Goal: Register for event/course

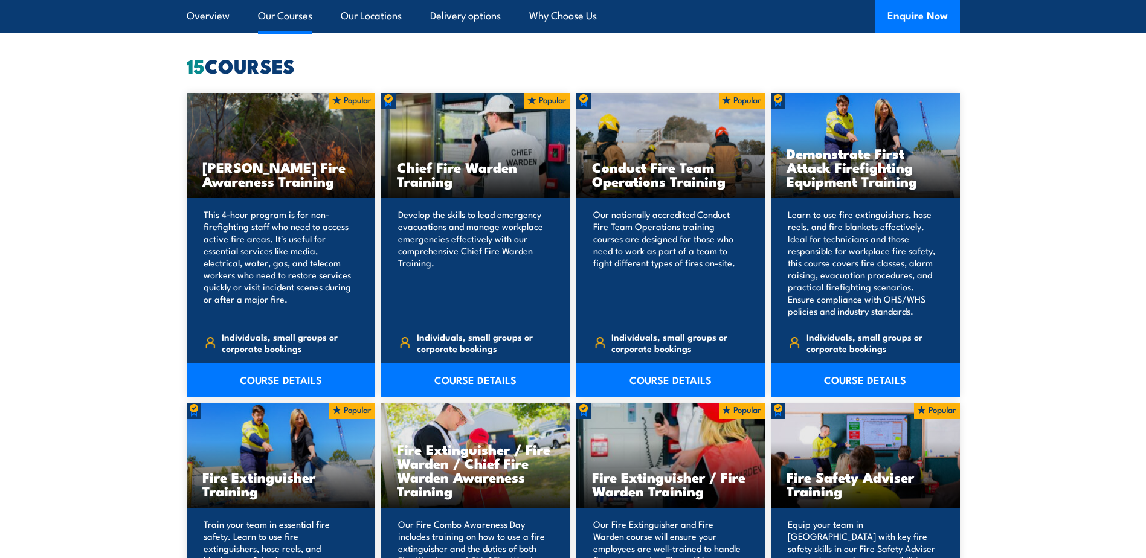
scroll to position [846, 0]
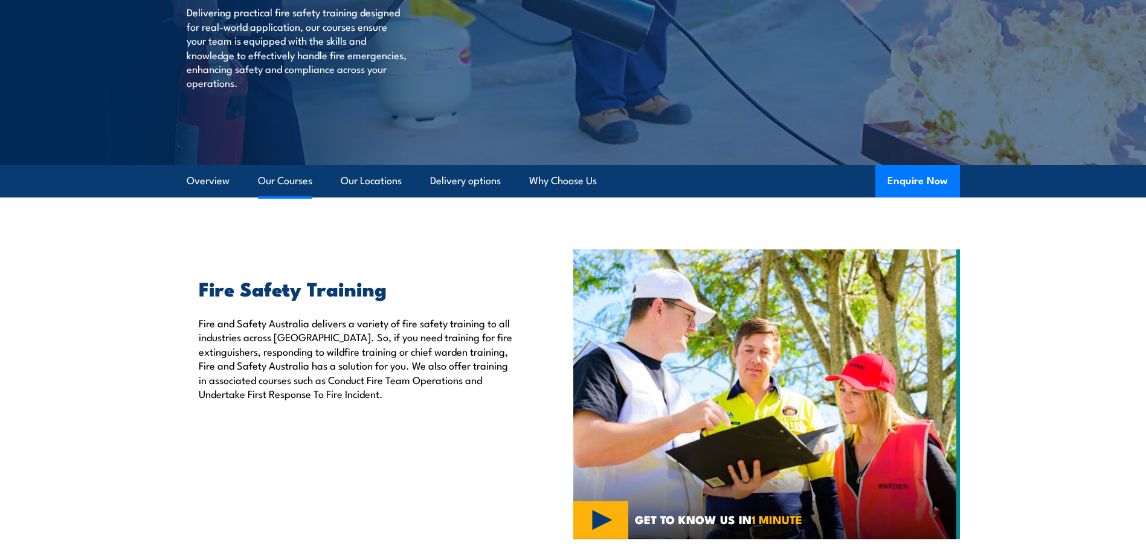
click at [294, 177] on link "Our Courses" at bounding box center [285, 181] width 54 height 32
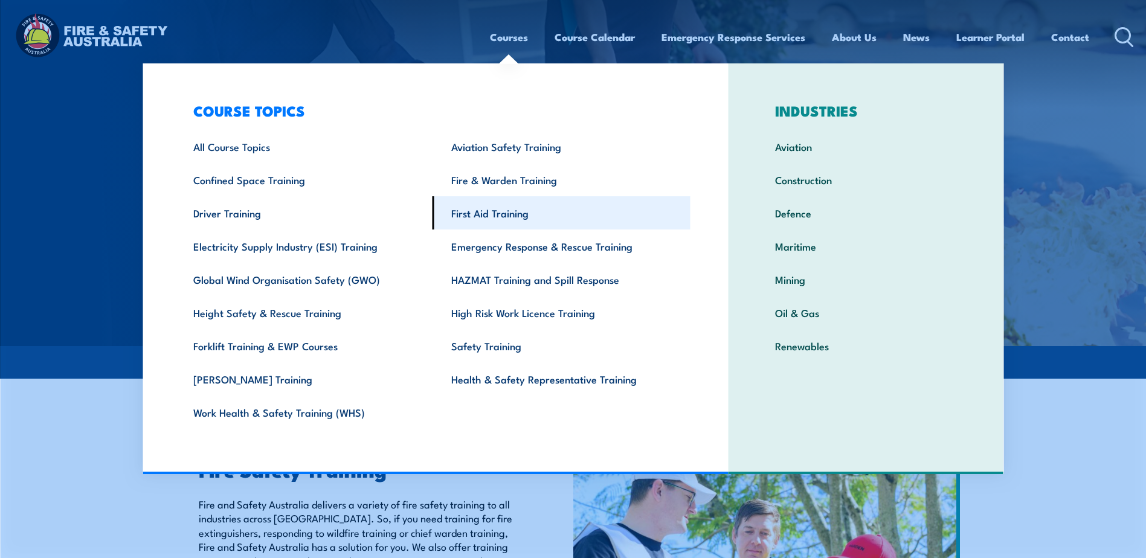
click at [491, 211] on link "First Aid Training" at bounding box center [562, 212] width 258 height 33
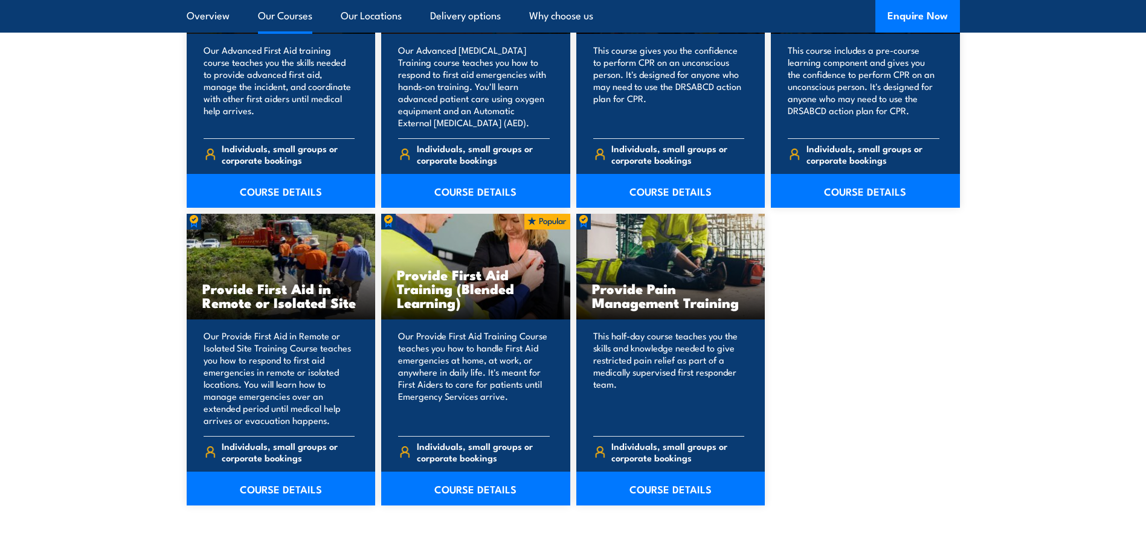
scroll to position [1692, 0]
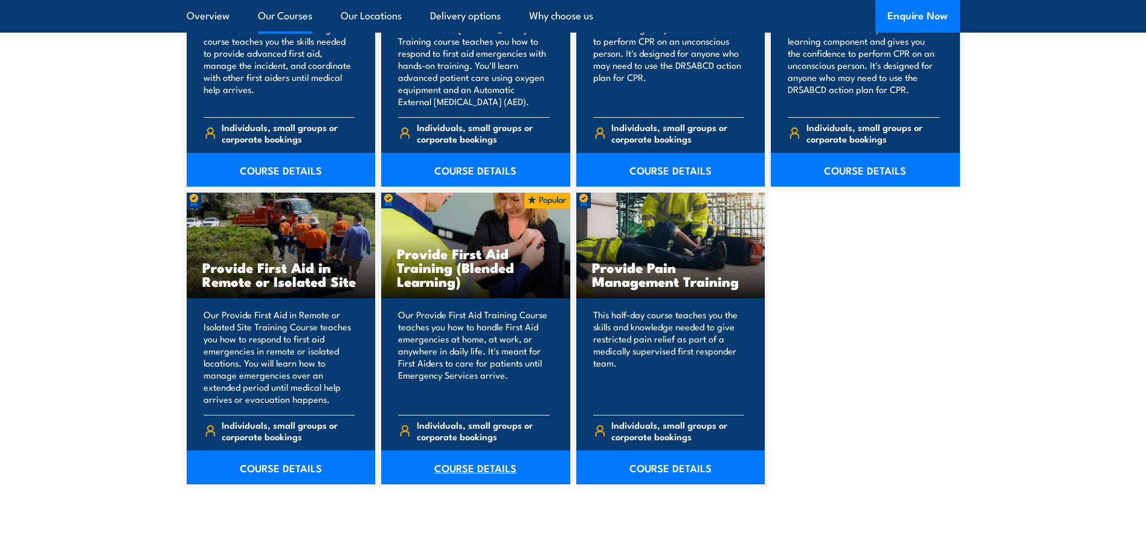
click at [483, 467] on link "COURSE DETAILS" at bounding box center [475, 468] width 189 height 34
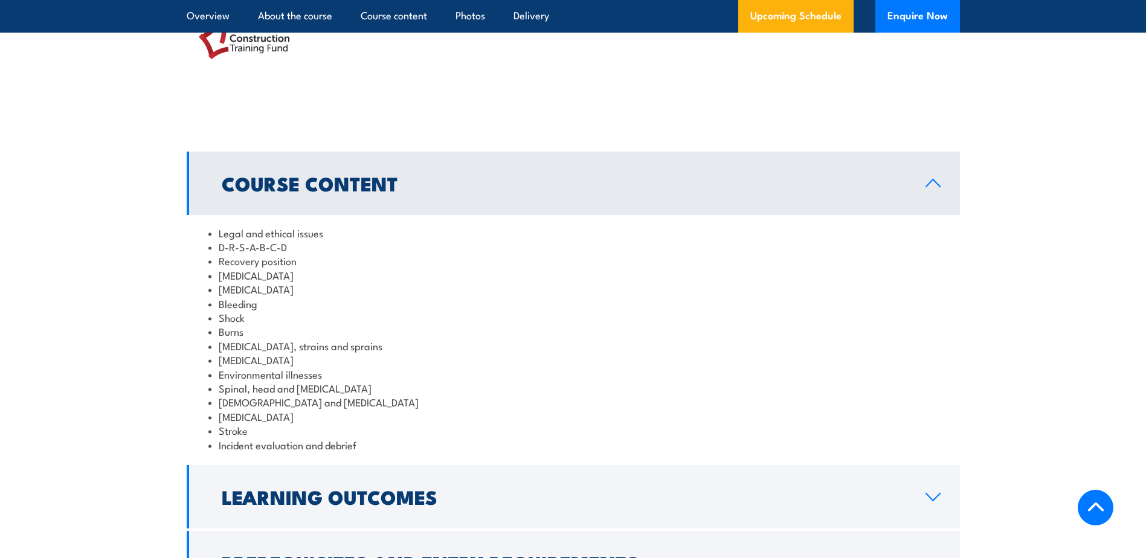
scroll to position [1571, 0]
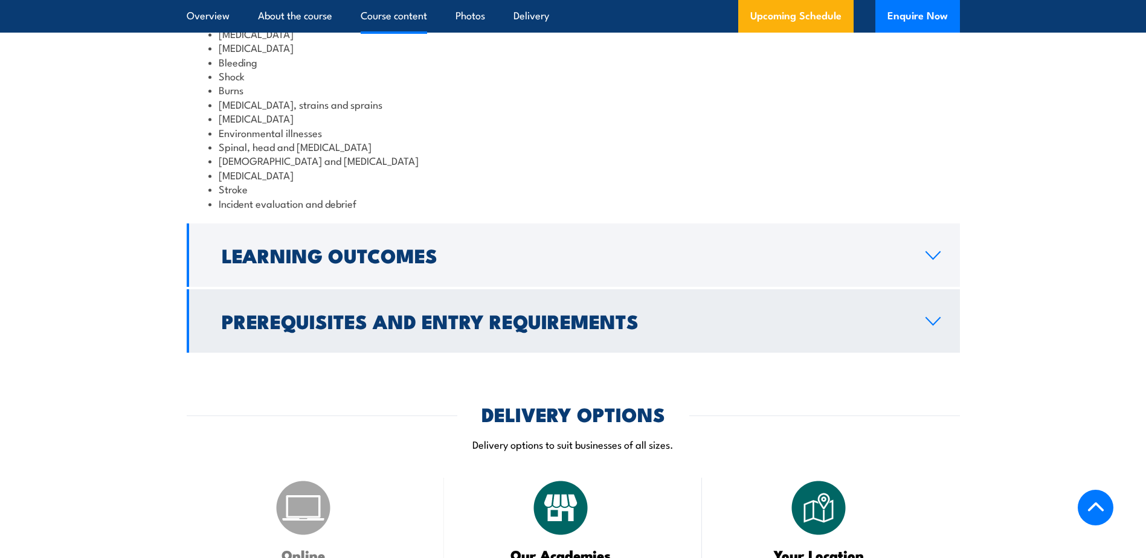
click at [461, 329] on h2 "Prerequisites and Entry Requirements" at bounding box center [564, 320] width 685 height 17
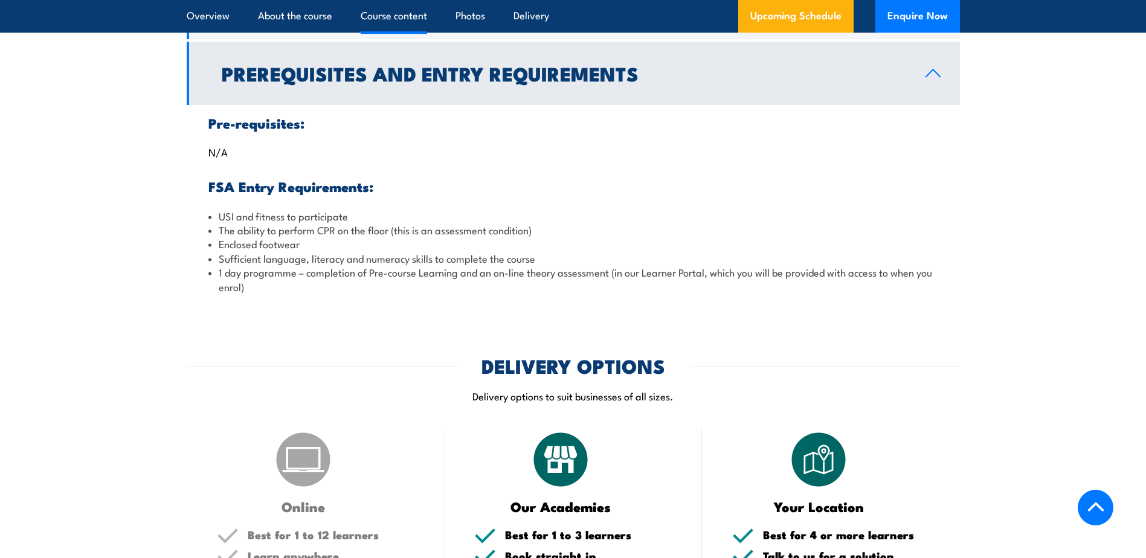
click at [610, 82] on h2 "Prerequisites and Entry Requirements" at bounding box center [564, 73] width 685 height 17
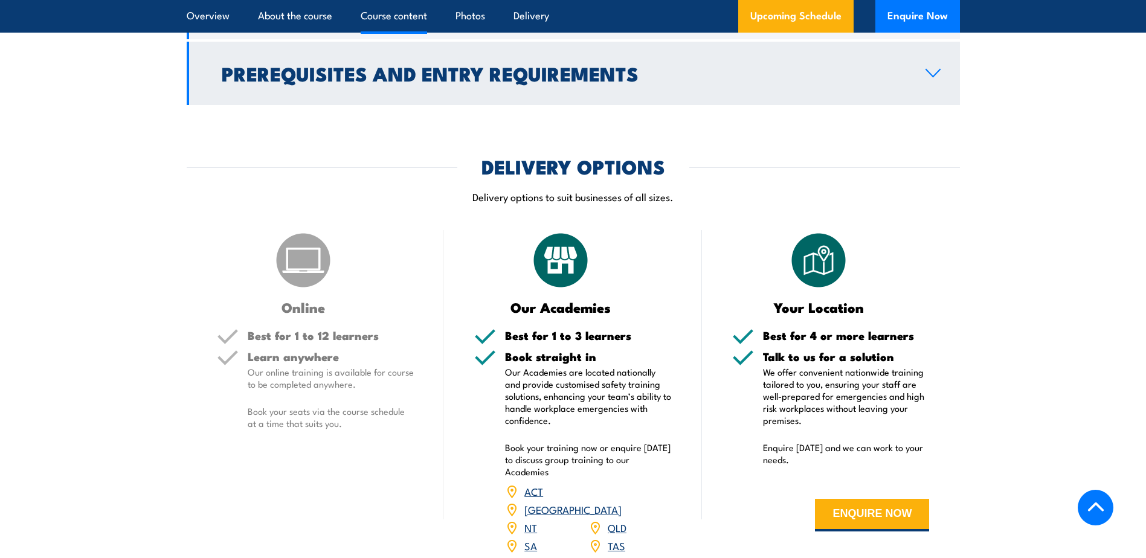
click at [610, 82] on h2 "Prerequisites and Entry Requirements" at bounding box center [564, 73] width 685 height 17
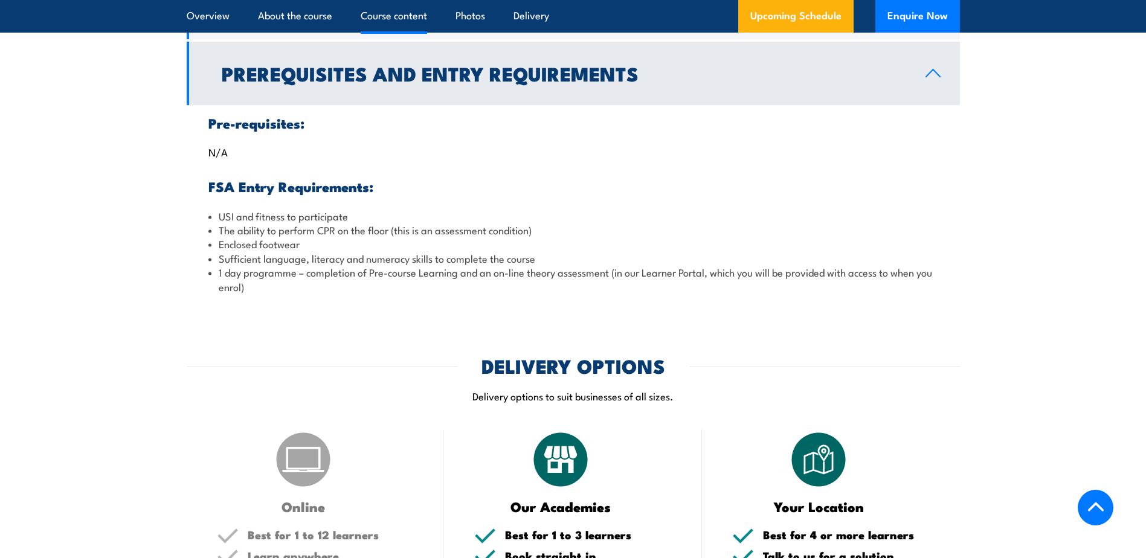
click at [610, 82] on h2 "Prerequisites and Entry Requirements" at bounding box center [564, 73] width 685 height 17
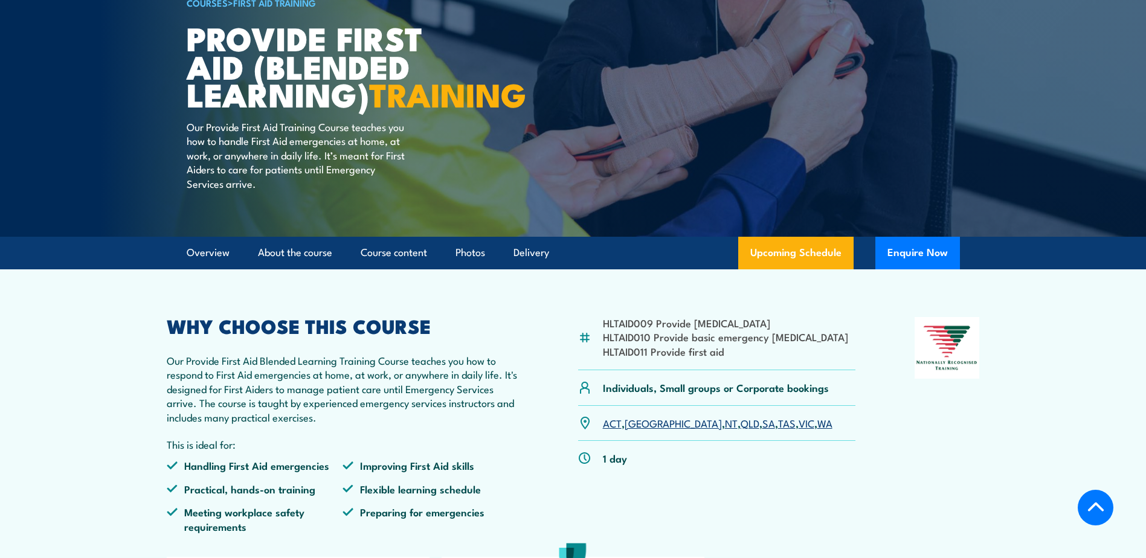
scroll to position [121, 0]
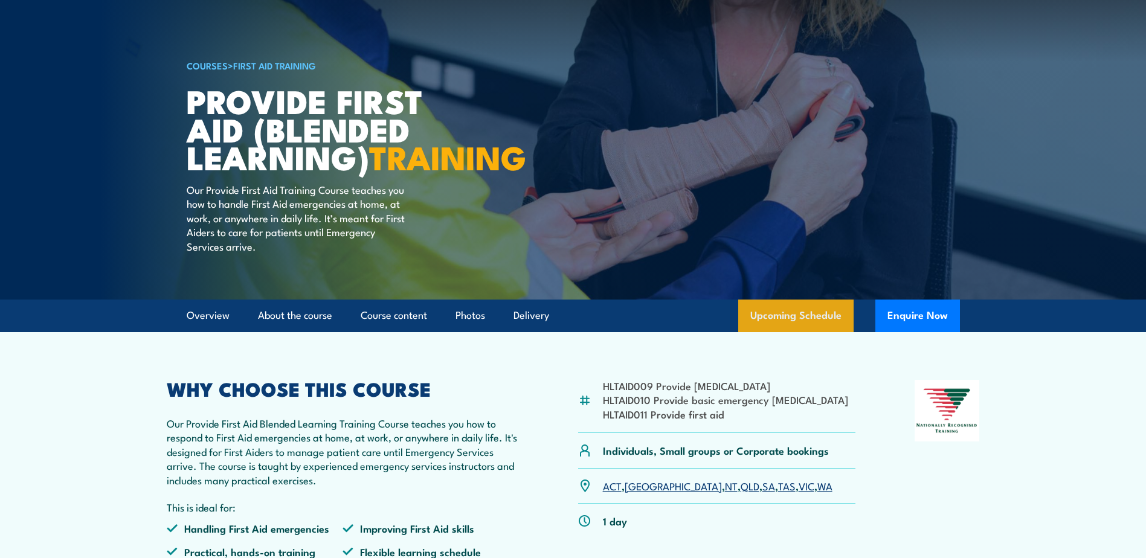
click at [809, 332] on link "Upcoming Schedule" at bounding box center [795, 316] width 115 height 33
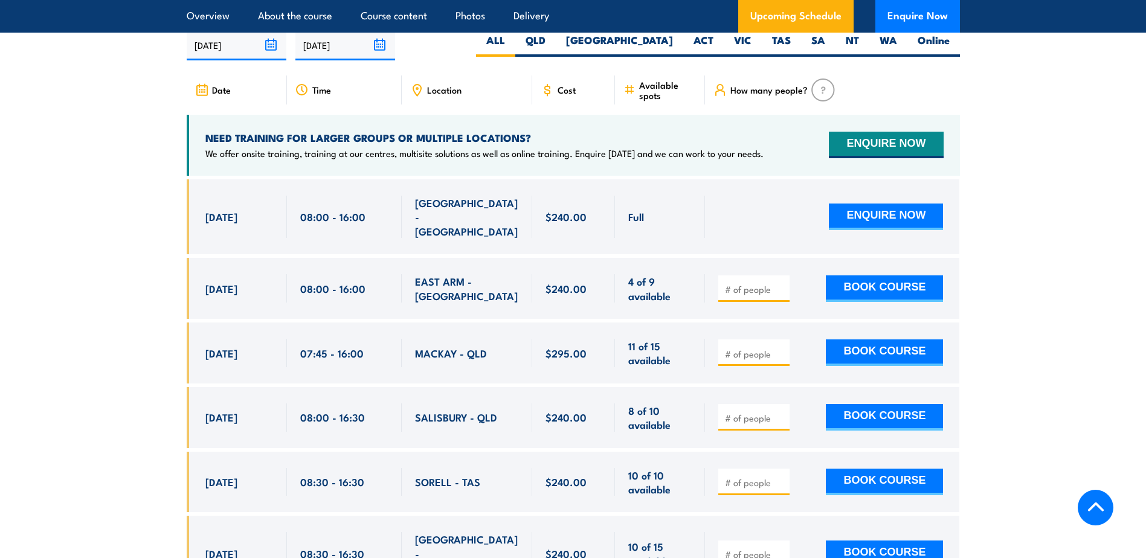
scroll to position [2221, 0]
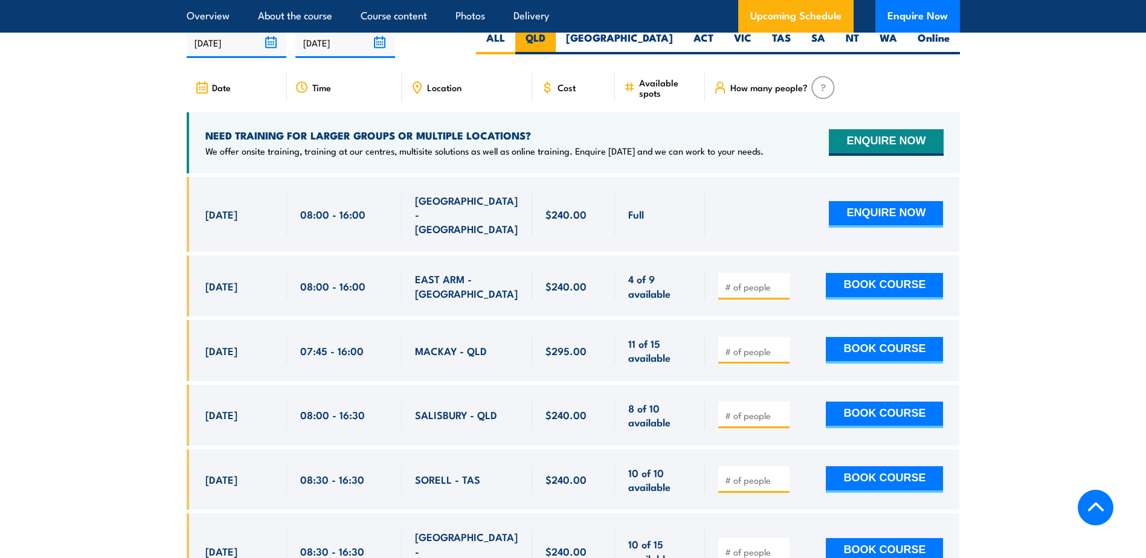
click at [556, 54] on label "QLD" at bounding box center [535, 43] width 40 height 24
click at [553, 39] on input "QLD" at bounding box center [550, 35] width 8 height 8
radio input "true"
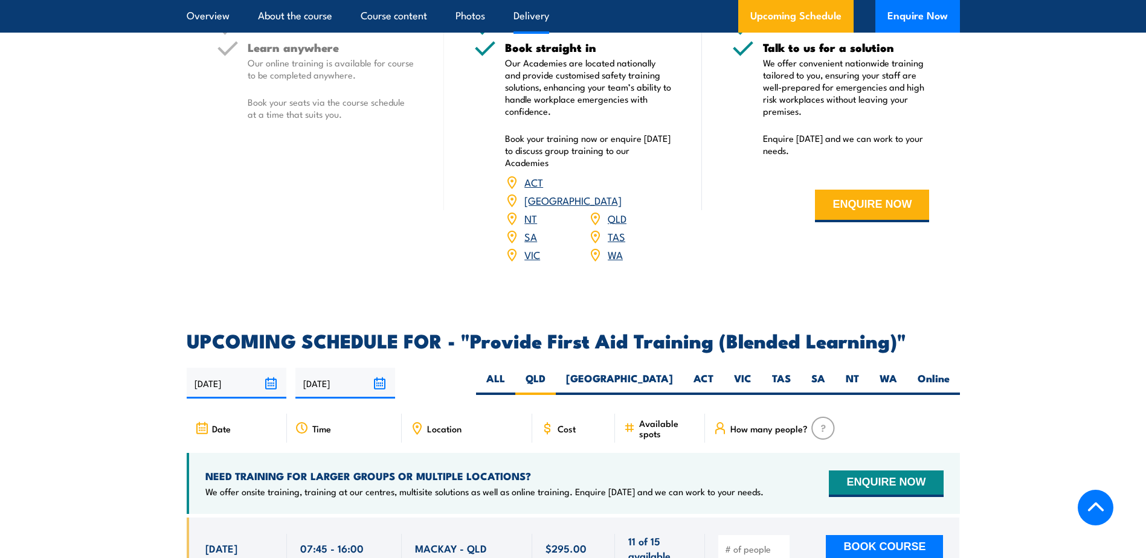
scroll to position [1911, 0]
